Goal: Information Seeking & Learning: Learn about a topic

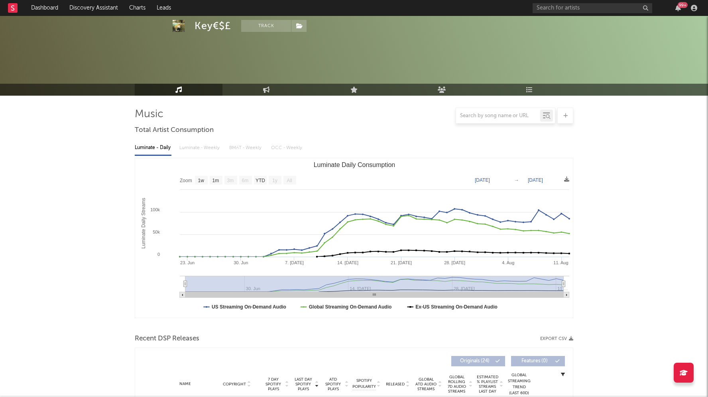
select select "1w"
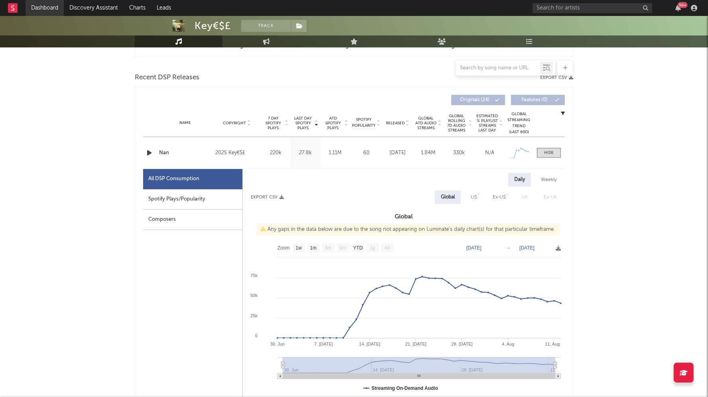
click at [54, 7] on link "Dashboard" at bounding box center [45, 8] width 38 height 16
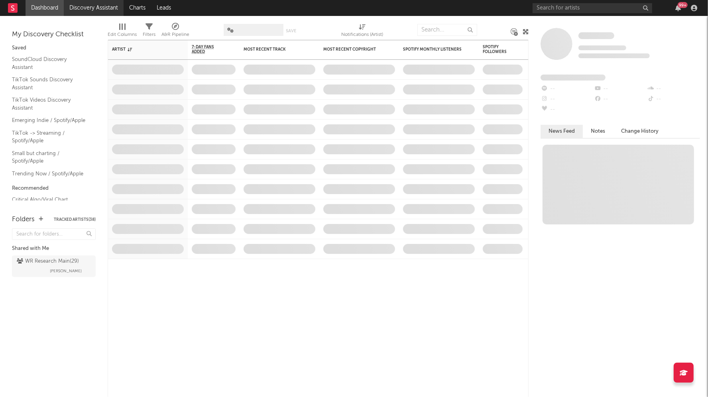
click at [109, 3] on link "Discovery Assistant" at bounding box center [94, 8] width 60 height 16
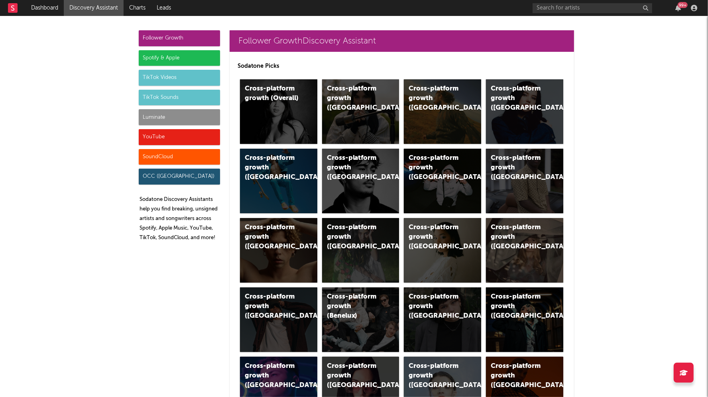
click at [168, 59] on div "Spotify & Apple" at bounding box center [179, 58] width 81 height 16
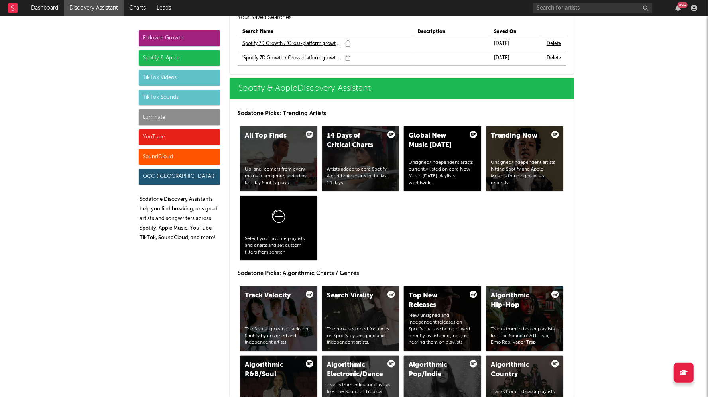
scroll to position [815, 0]
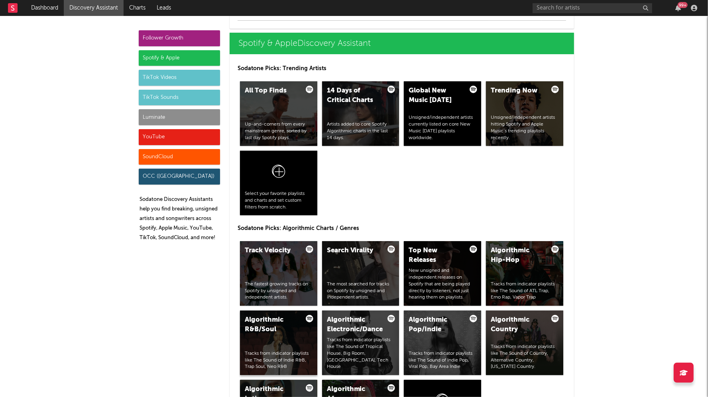
click at [271, 321] on div "Algorithmic R&B/Soul" at bounding box center [272, 324] width 54 height 19
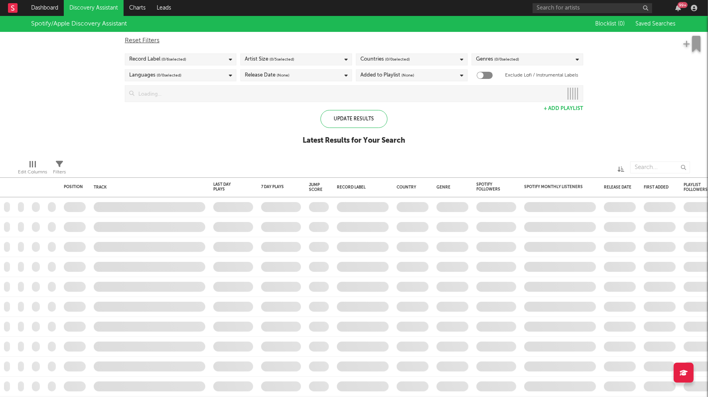
checkbox input "true"
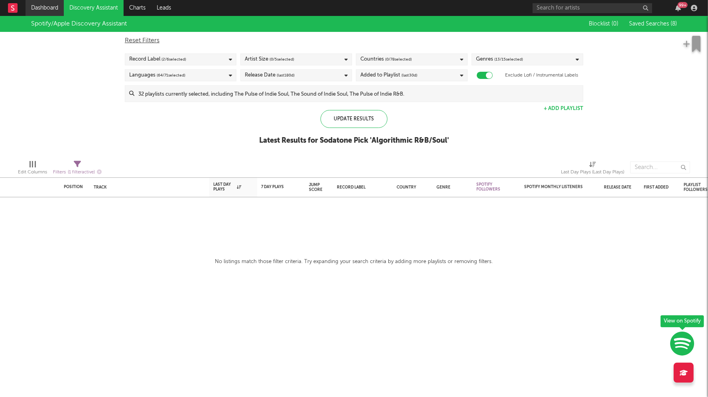
click at [52, 8] on link "Dashboard" at bounding box center [45, 8] width 38 height 16
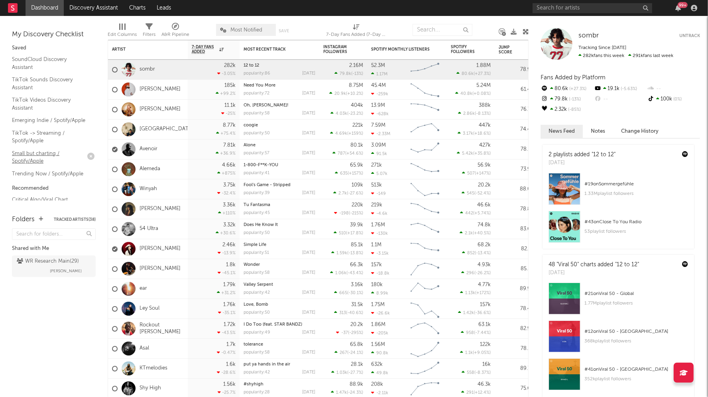
click at [31, 159] on link "Small but charting / Spotify/Apple" at bounding box center [50, 157] width 76 height 16
click at [564, 9] on input "text" at bounding box center [592, 8] width 120 height 10
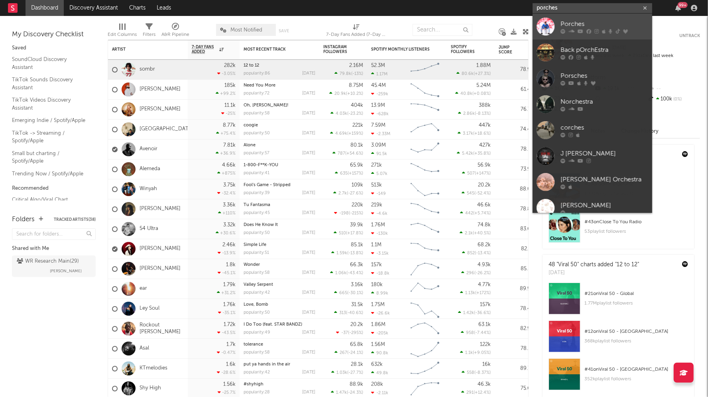
type input "porches"
click at [558, 33] on link "Porches" at bounding box center [592, 27] width 120 height 26
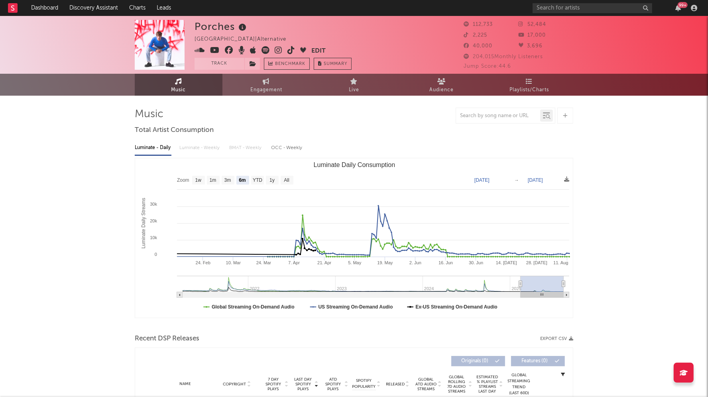
select select "6m"
click at [241, 29] on icon at bounding box center [243, 27] width 12 height 11
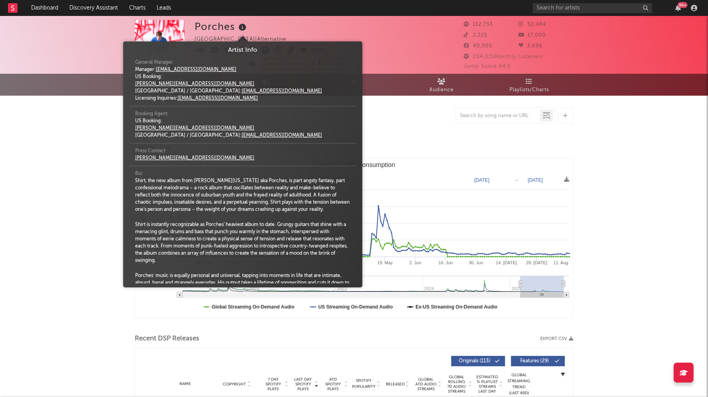
click at [241, 29] on icon at bounding box center [243, 27] width 12 height 11
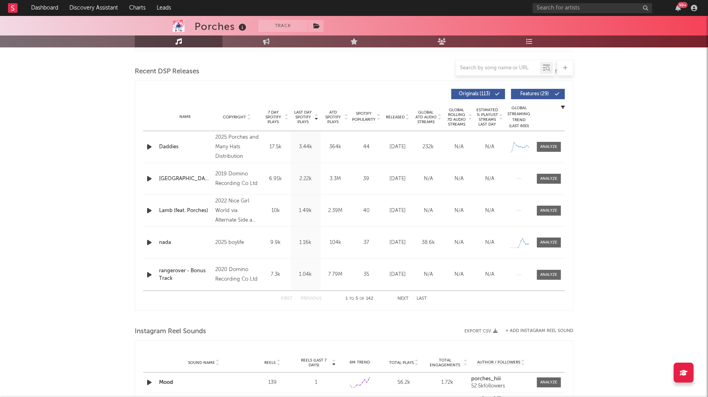
scroll to position [257, 0]
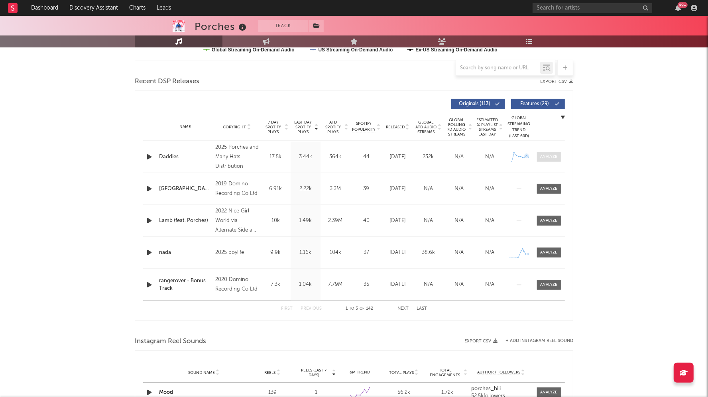
click at [544, 158] on div at bounding box center [548, 157] width 17 height 6
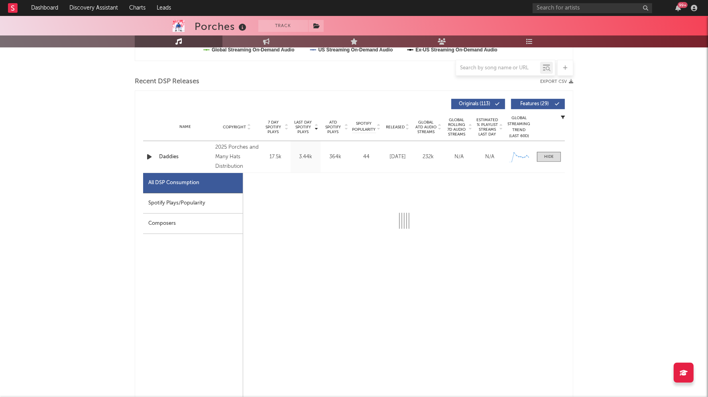
select select "1w"
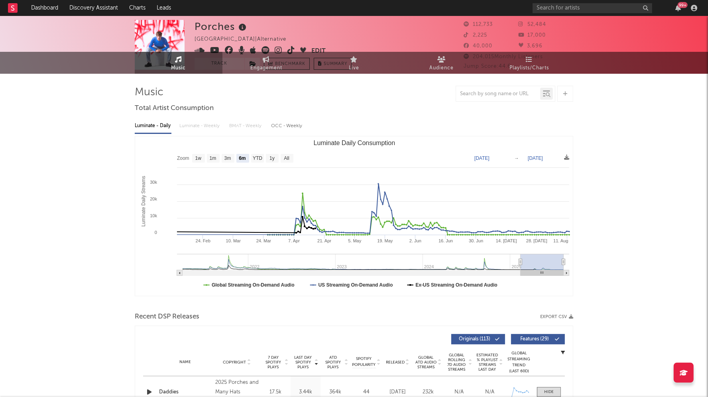
scroll to position [0, 0]
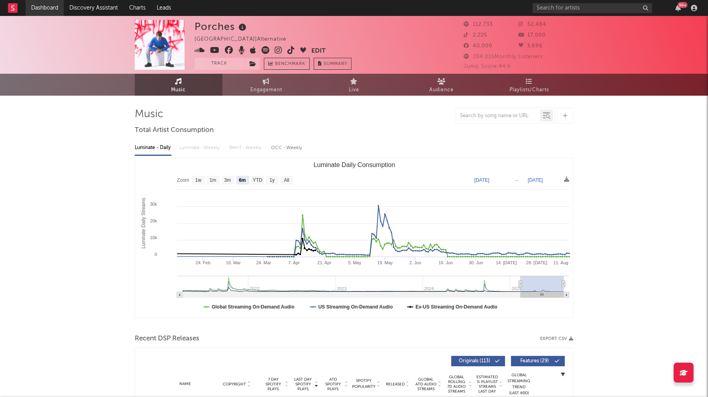
click at [47, 5] on link "Dashboard" at bounding box center [45, 8] width 38 height 16
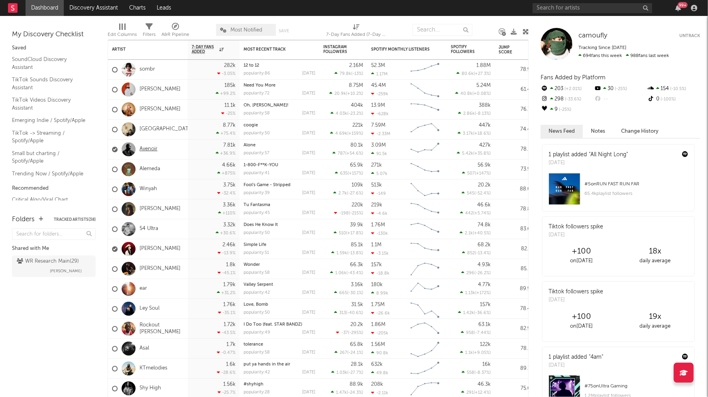
click at [157, 149] on link "Avenoir" at bounding box center [148, 149] width 18 height 7
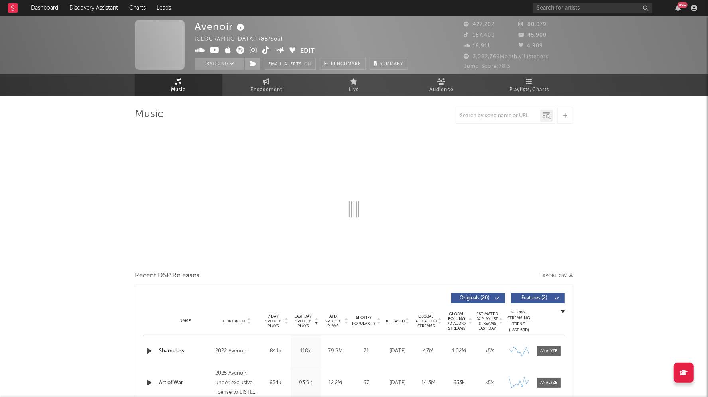
select select "6m"
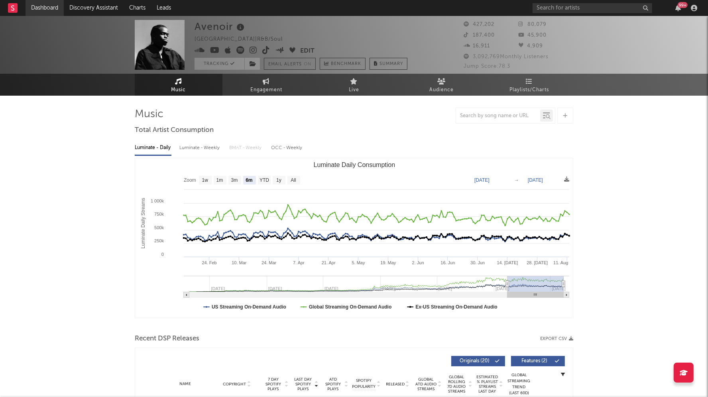
click at [47, 12] on link "Dashboard" at bounding box center [45, 8] width 38 height 16
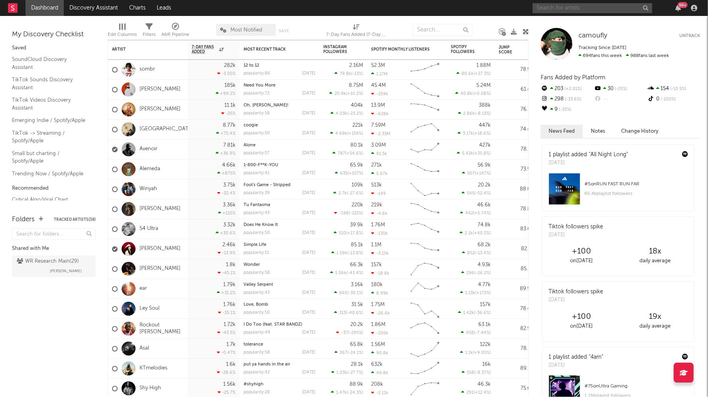
click at [570, 7] on input "text" at bounding box center [592, 8] width 120 height 10
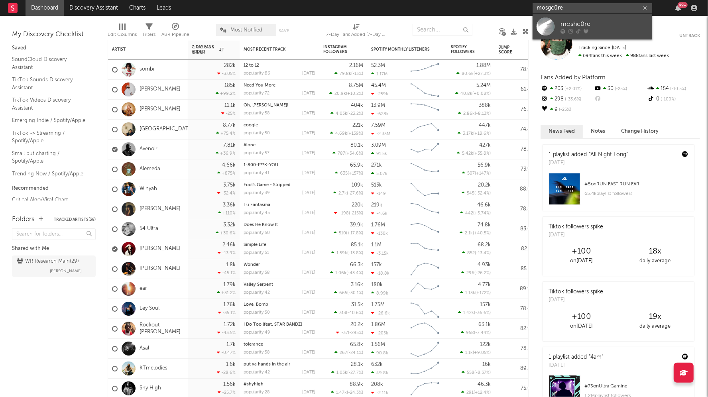
type input "mosgc0re"
click at [588, 24] on div "moshc0re" at bounding box center [604, 24] width 88 height 10
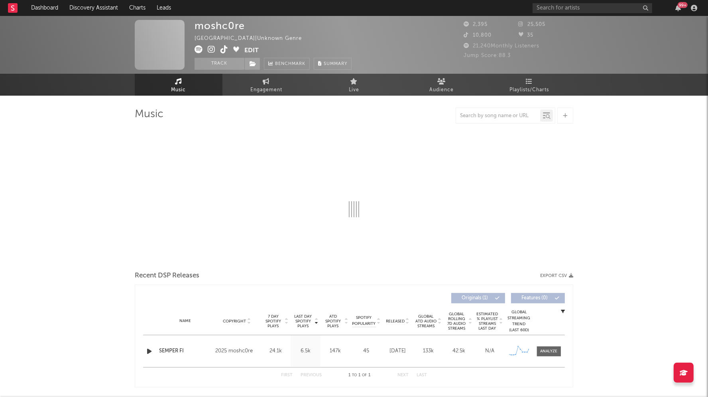
select select "1w"
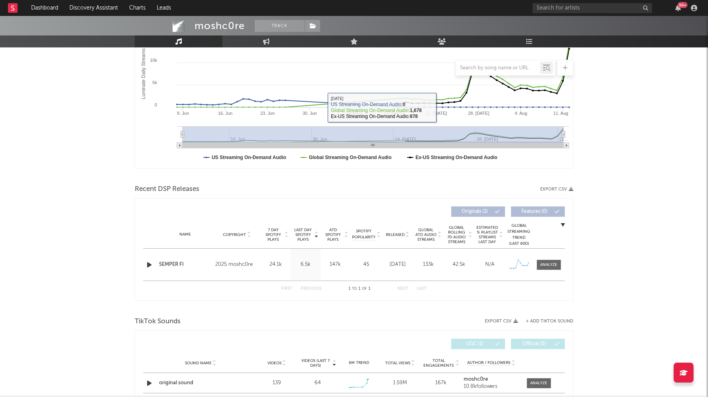
scroll to position [204, 0]
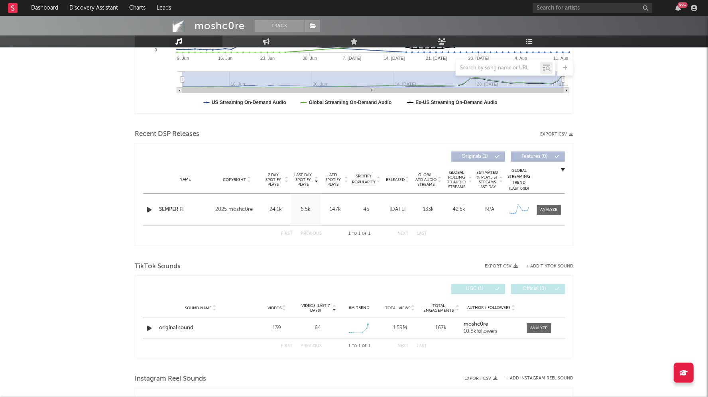
click at [147, 211] on icon "button" at bounding box center [149, 210] width 8 height 10
click at [554, 209] on div at bounding box center [548, 210] width 17 height 6
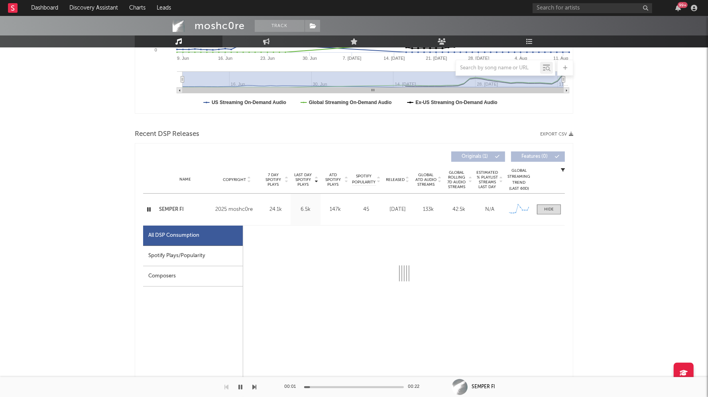
select select "1w"
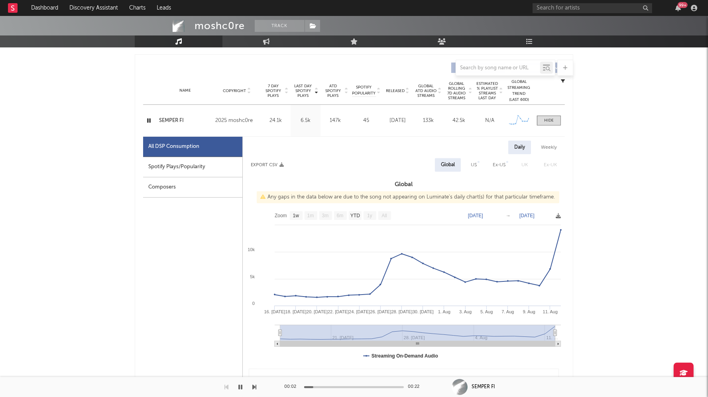
scroll to position [299, 0]
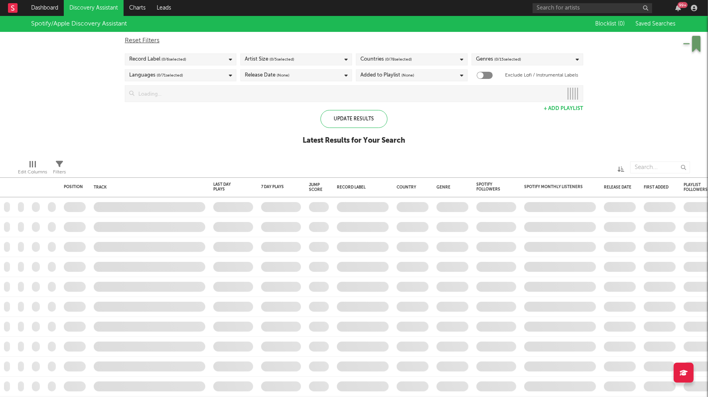
checkbox input "true"
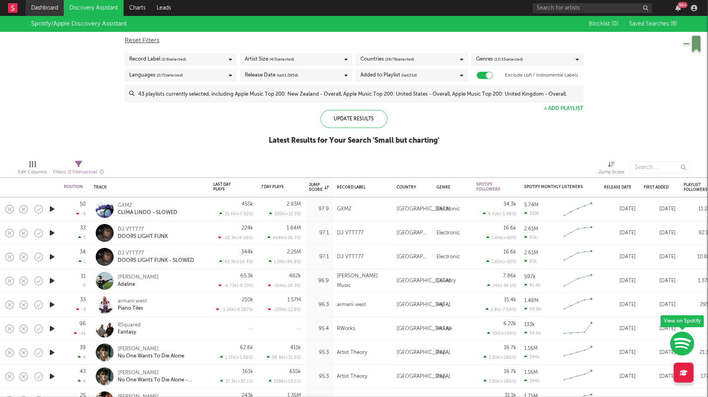
click at [45, 3] on link "Dashboard" at bounding box center [45, 8] width 38 height 16
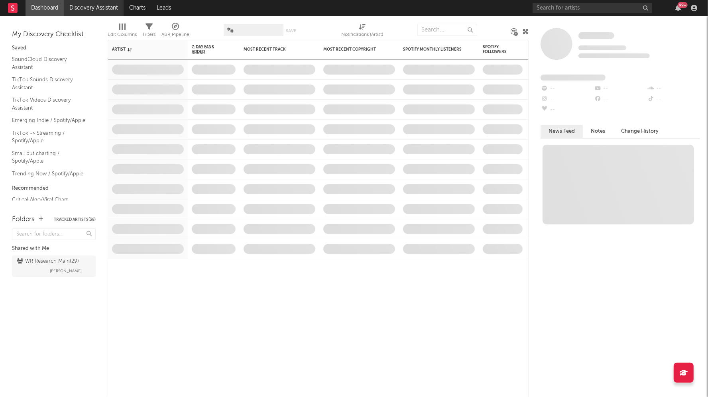
click at [94, 10] on link "Discovery Assistant" at bounding box center [94, 8] width 60 height 16
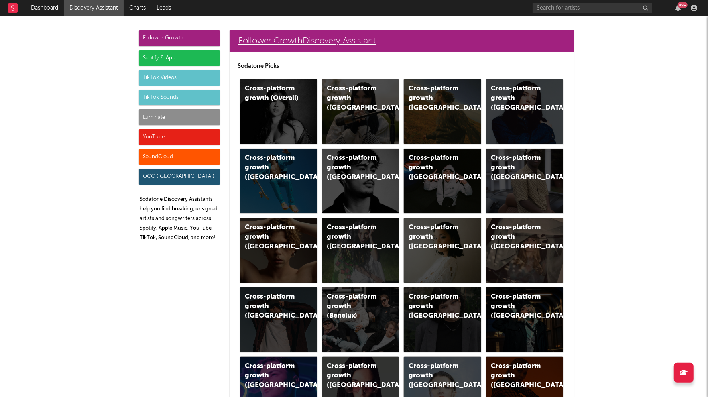
click at [262, 39] on link "Follower Growth Discovery Assistant" at bounding box center [402, 41] width 344 height 22
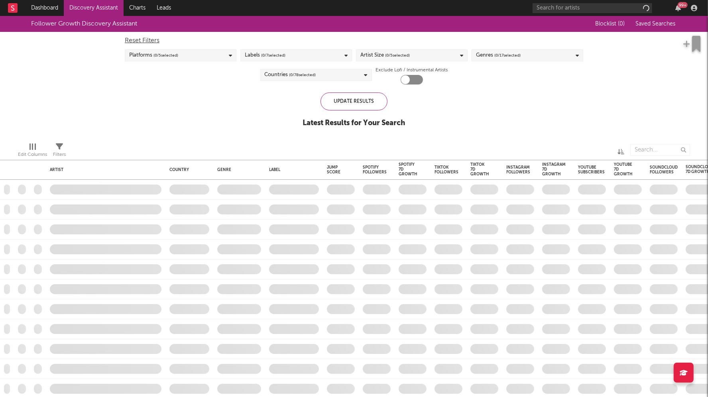
checkbox input "true"
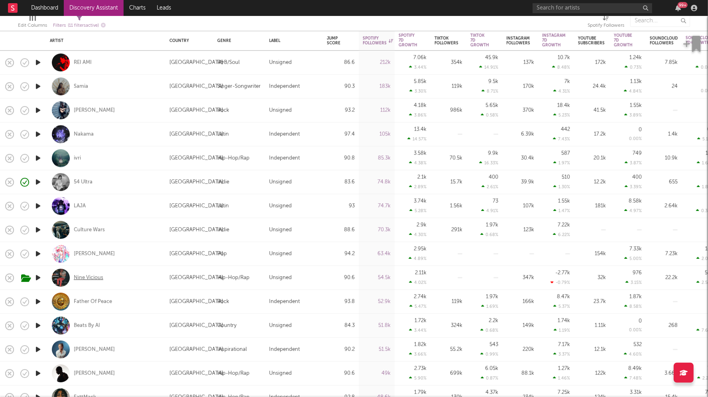
click at [90, 277] on div "Nine Vicious" at bounding box center [88, 277] width 29 height 7
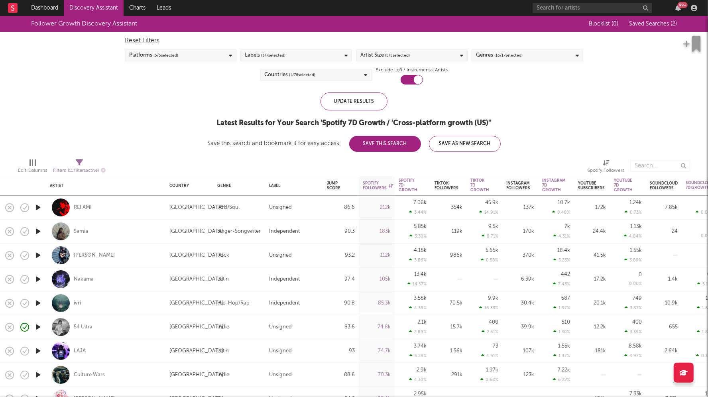
click at [679, 26] on div "Follower Growth Discovery Assistant Blocklist ( 0 ) Saved Searches ( 2 )" at bounding box center [354, 24] width 708 height 16
click at [662, 24] on span "Saved Searches ( 2 )" at bounding box center [653, 24] width 48 height 6
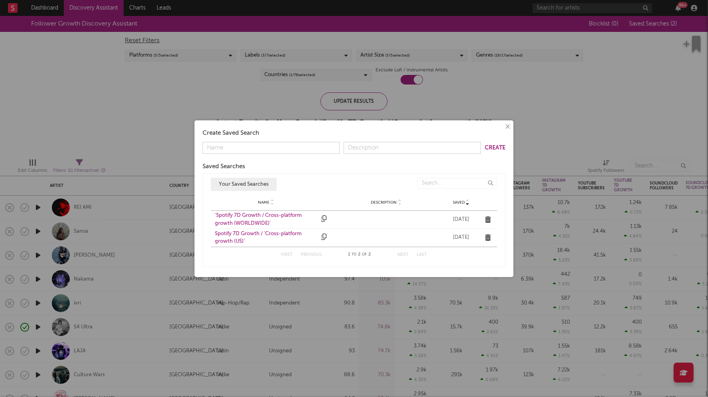
click at [235, 214] on div "'Spotify 7D Growth / Cross-platform growth (WORLDWIDE)'" at bounding box center [266, 220] width 102 height 16
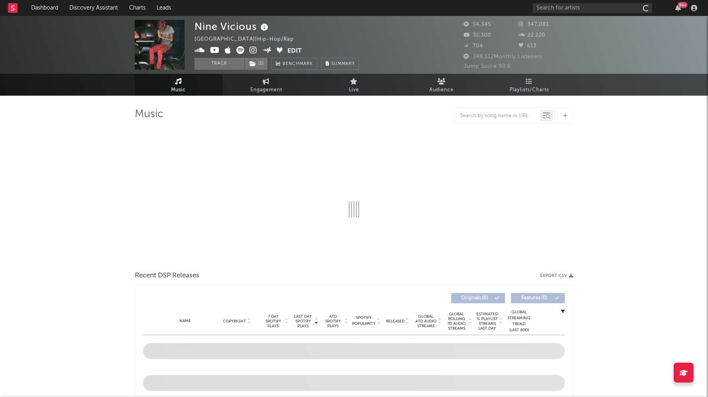
select select "6m"
